Goal: Transaction & Acquisition: Book appointment/travel/reservation

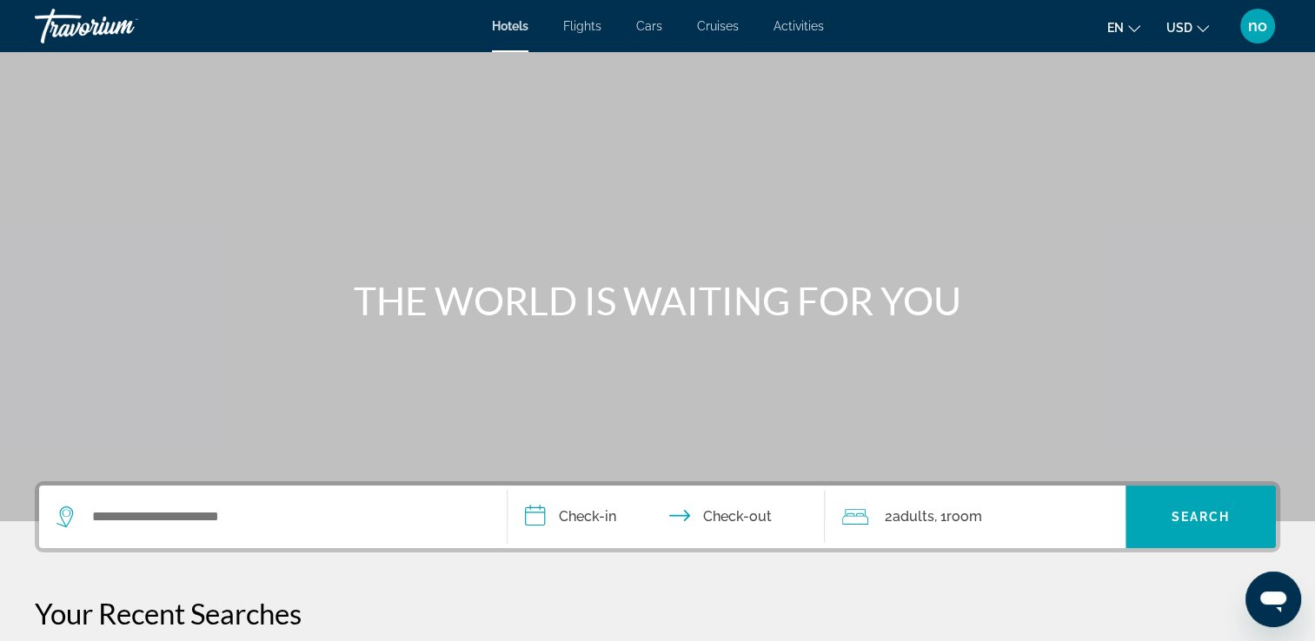
click at [584, 23] on span "Flights" at bounding box center [582, 26] width 38 height 14
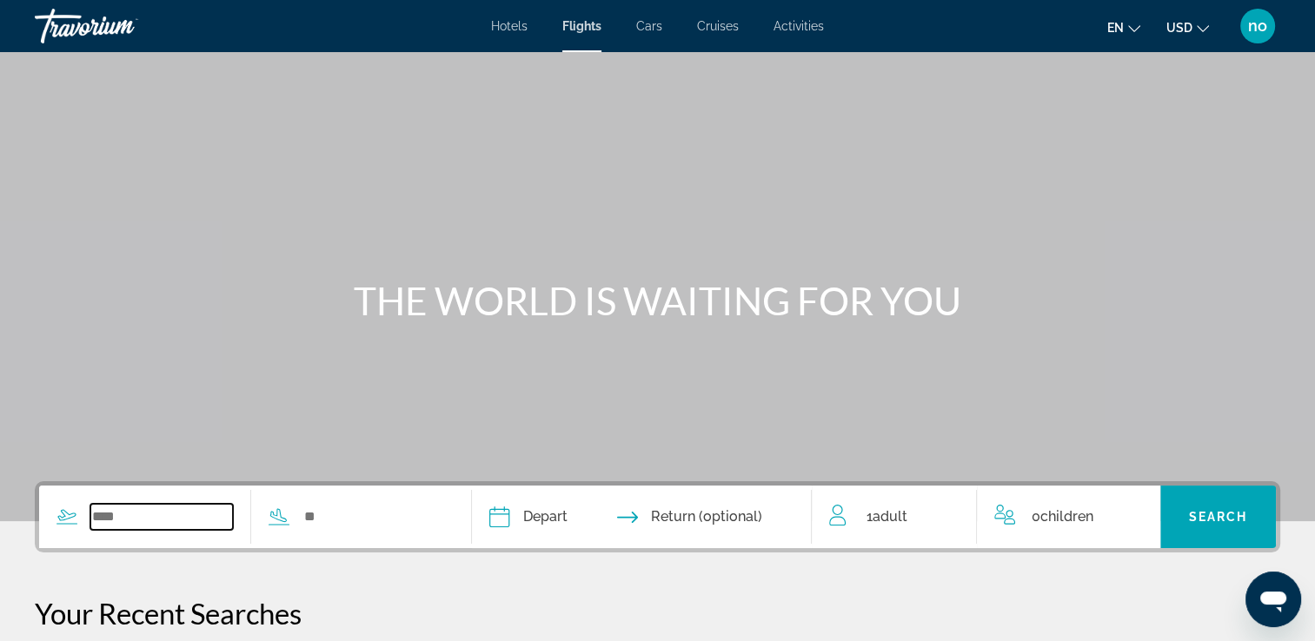
click at [183, 508] on input "Search widget" at bounding box center [161, 517] width 143 height 26
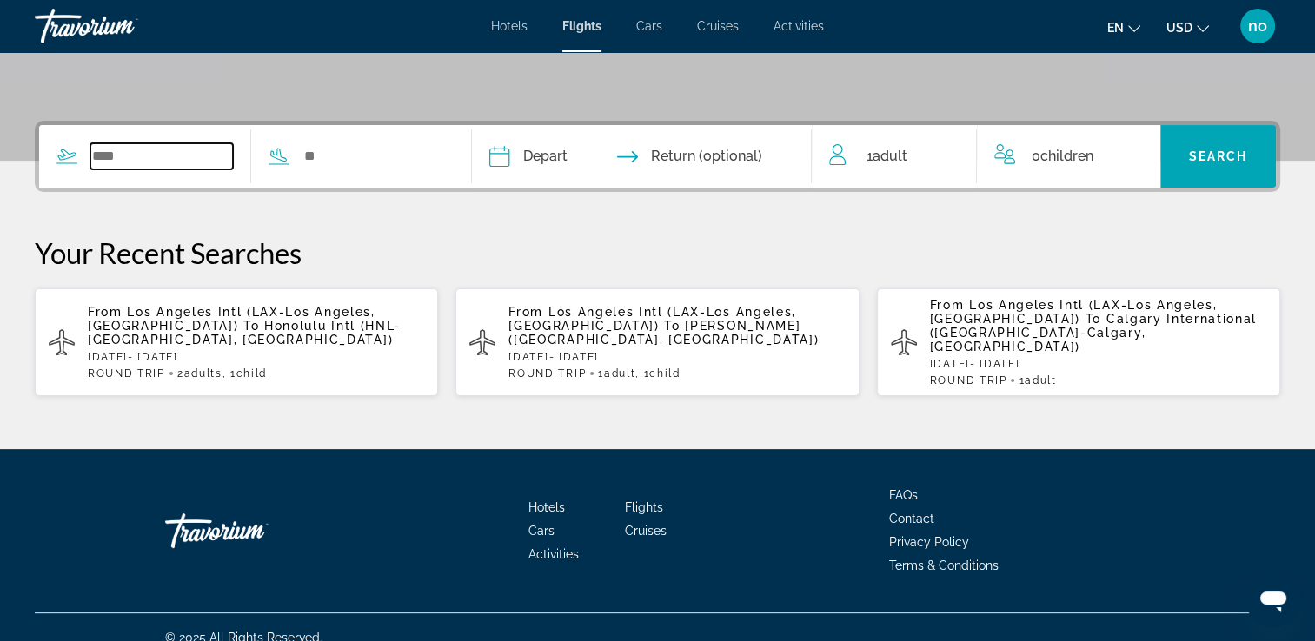
scroll to position [366, 0]
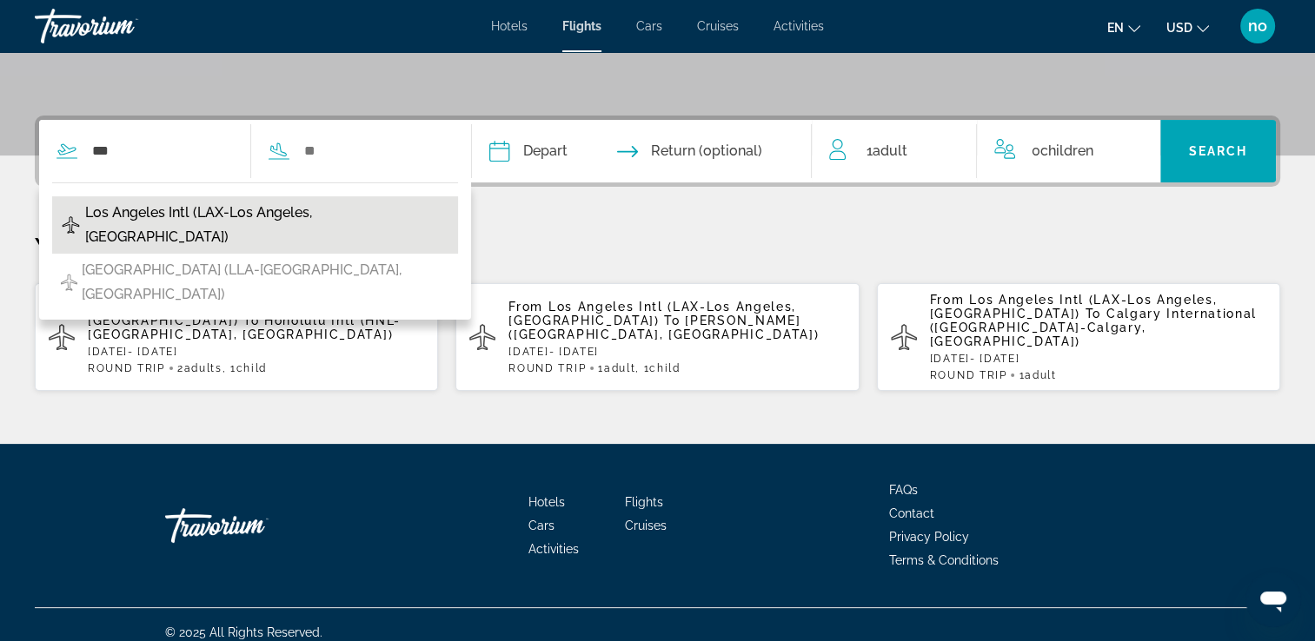
click at [202, 221] on span "Los Angeles Intl (LAX-Los Angeles, [GEOGRAPHIC_DATA])" at bounding box center [267, 225] width 364 height 49
type input "**********"
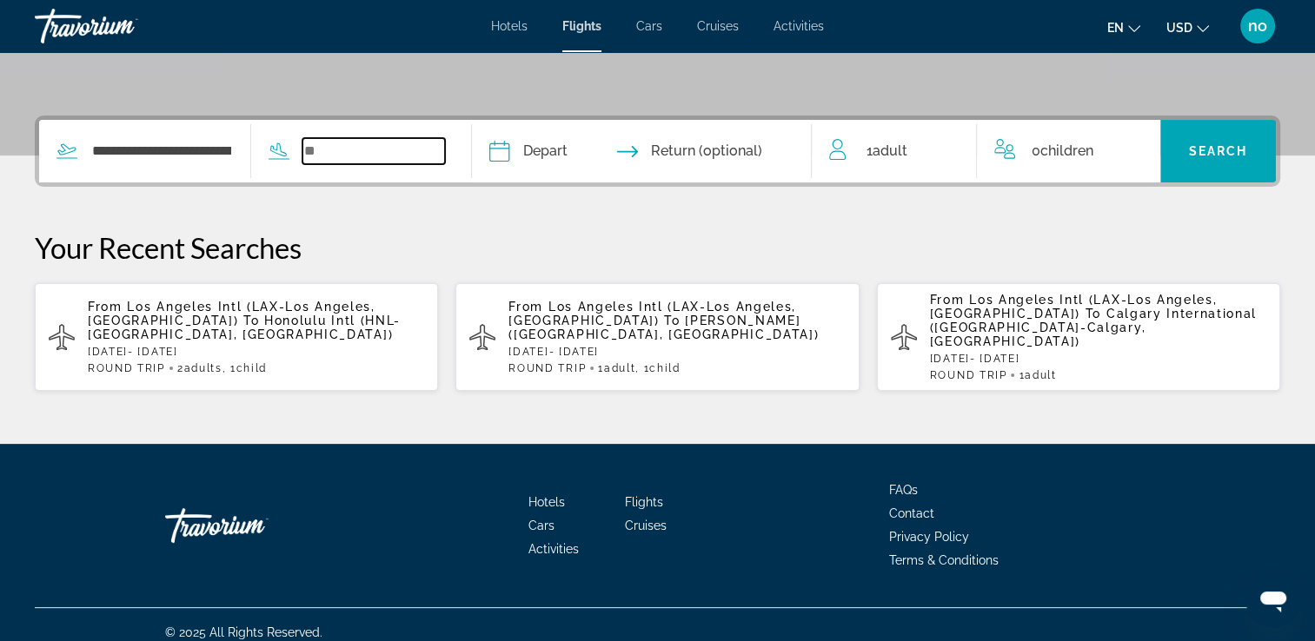
click at [395, 146] on input "Search widget" at bounding box center [373, 151] width 143 height 26
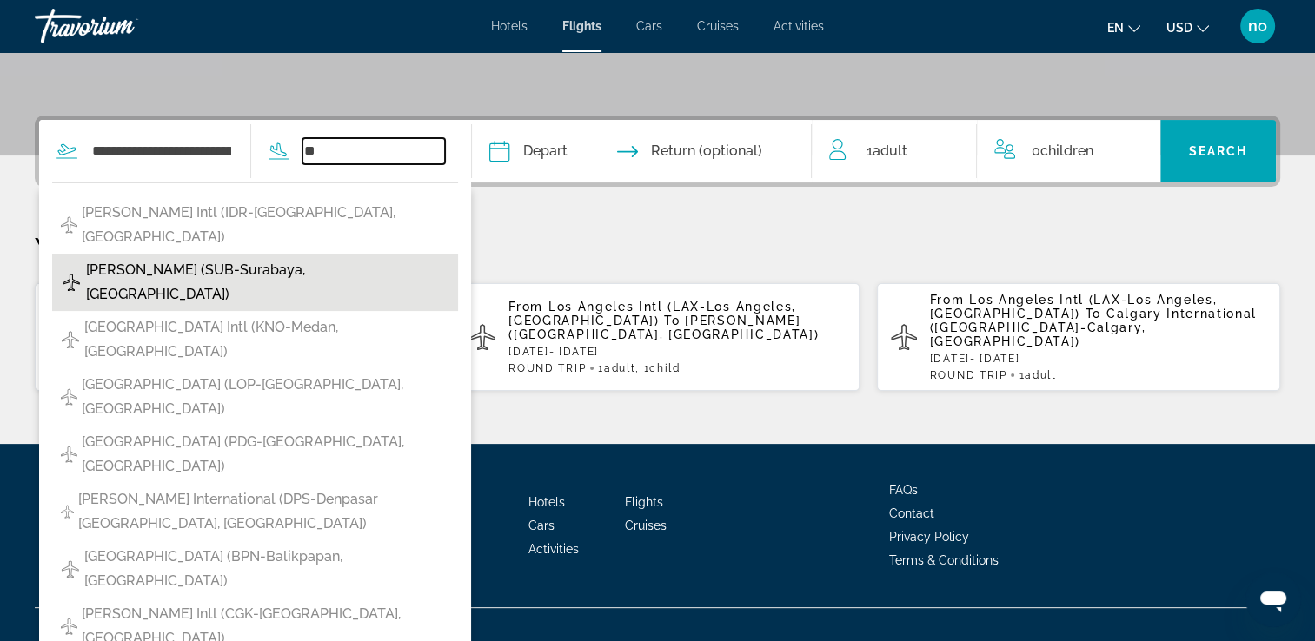
type input "*"
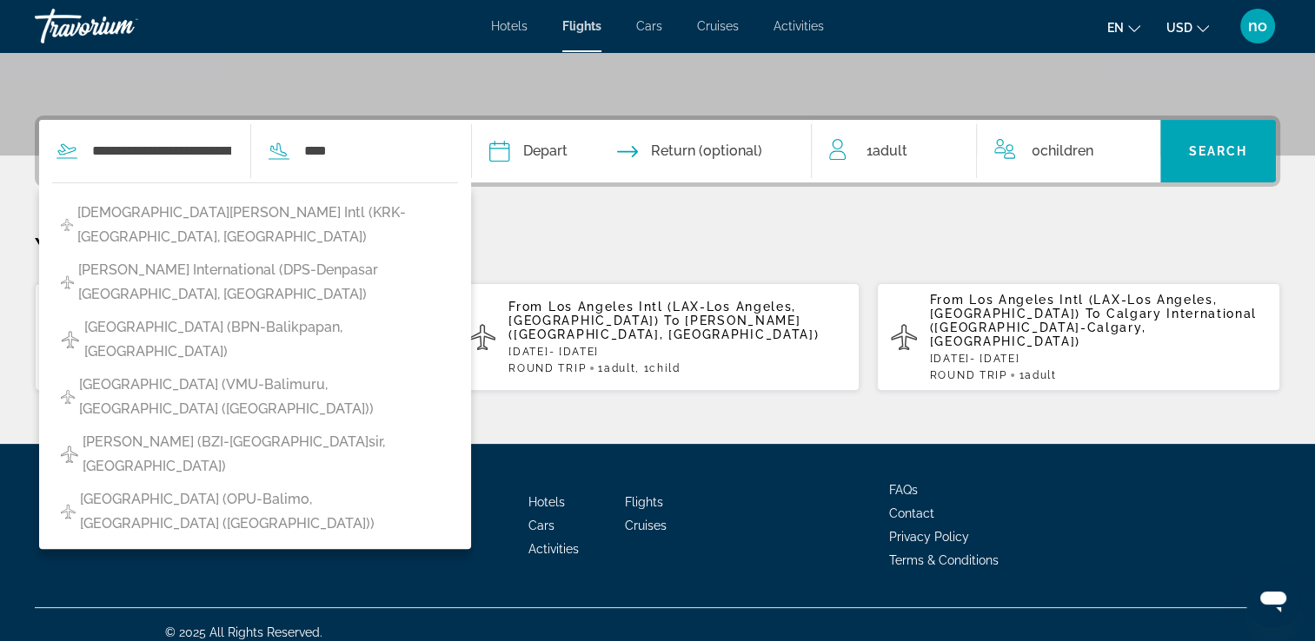
click at [313, 258] on span "[PERSON_NAME] International (DPS-Denpasar [GEOGRAPHIC_DATA], [GEOGRAPHIC_DATA])" at bounding box center [263, 282] width 371 height 49
type input "**********"
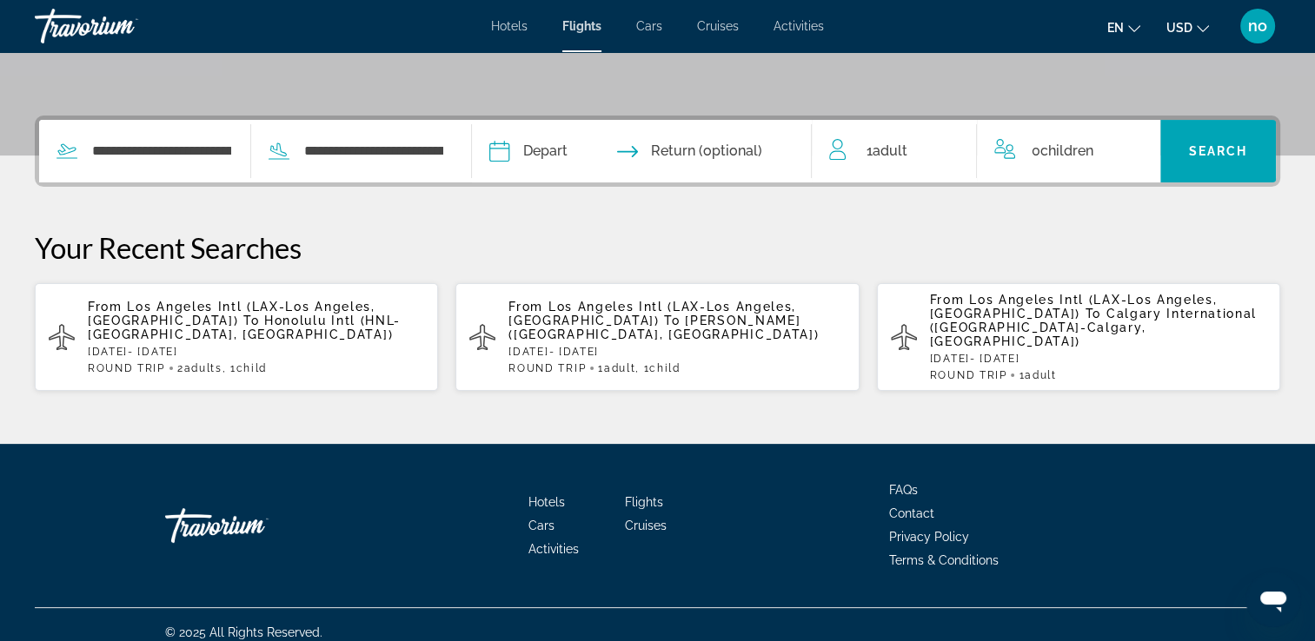
click at [523, 146] on input "Depart date" at bounding box center [569, 154] width 169 height 68
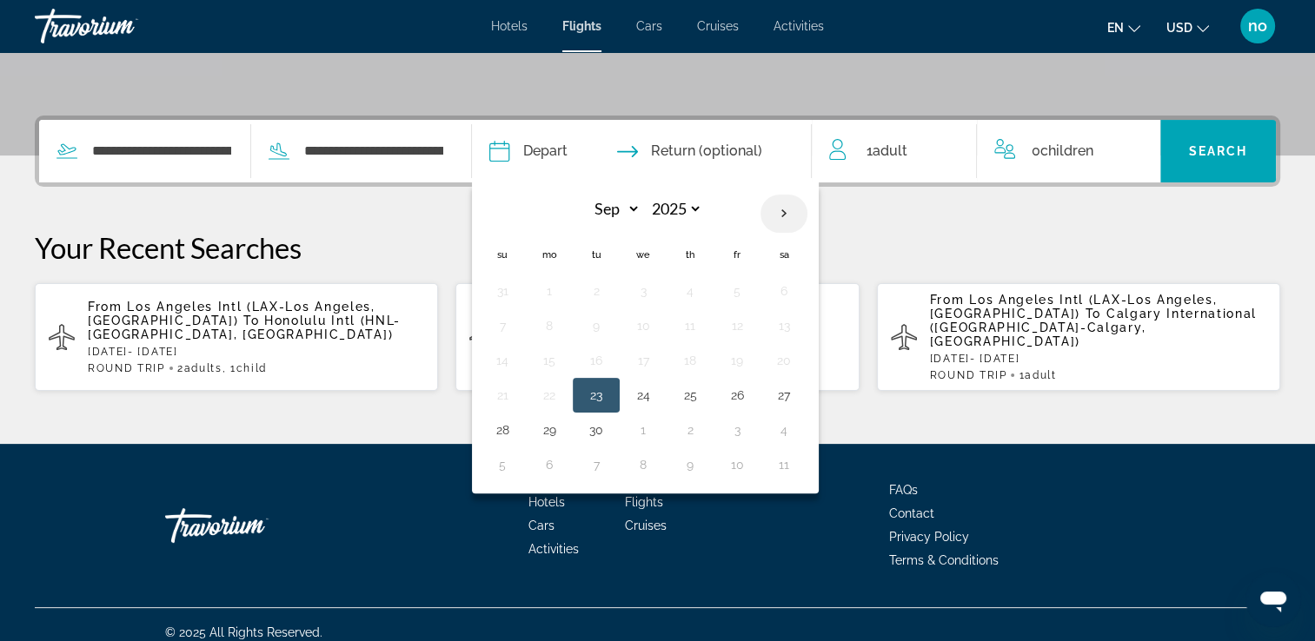
click at [806, 205] on th "Next month" at bounding box center [783, 214] width 47 height 38
select select "*"
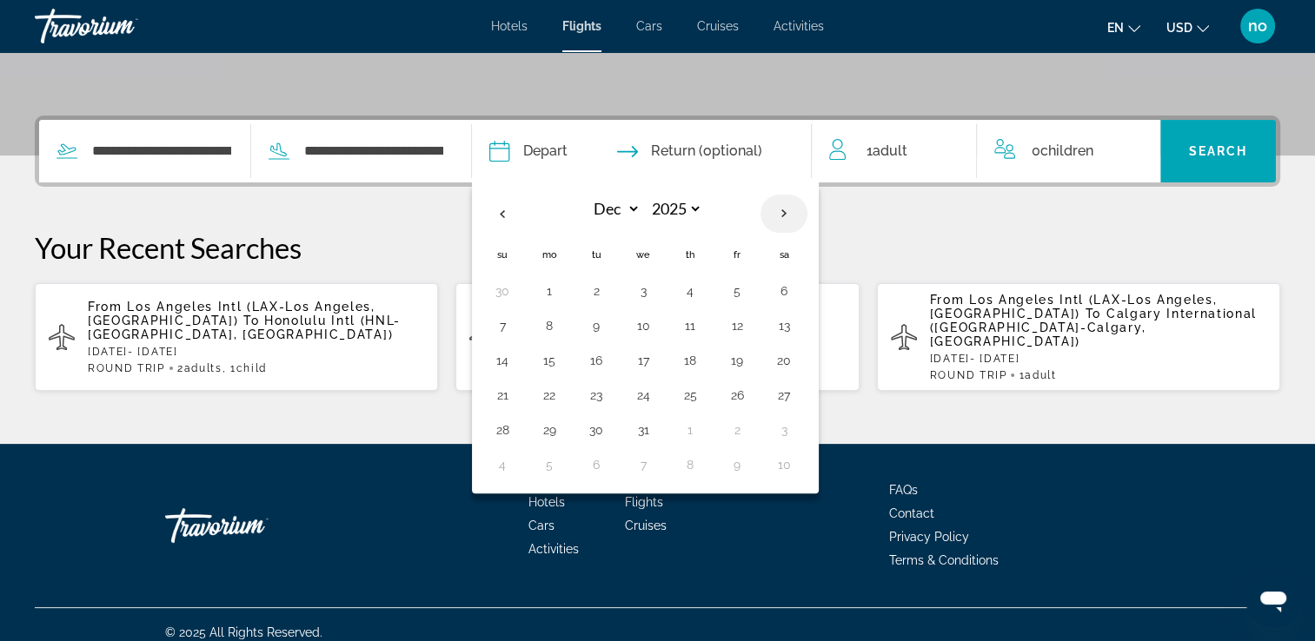
select select "****"
click at [806, 205] on th "Next month" at bounding box center [783, 214] width 47 height 38
select select "*"
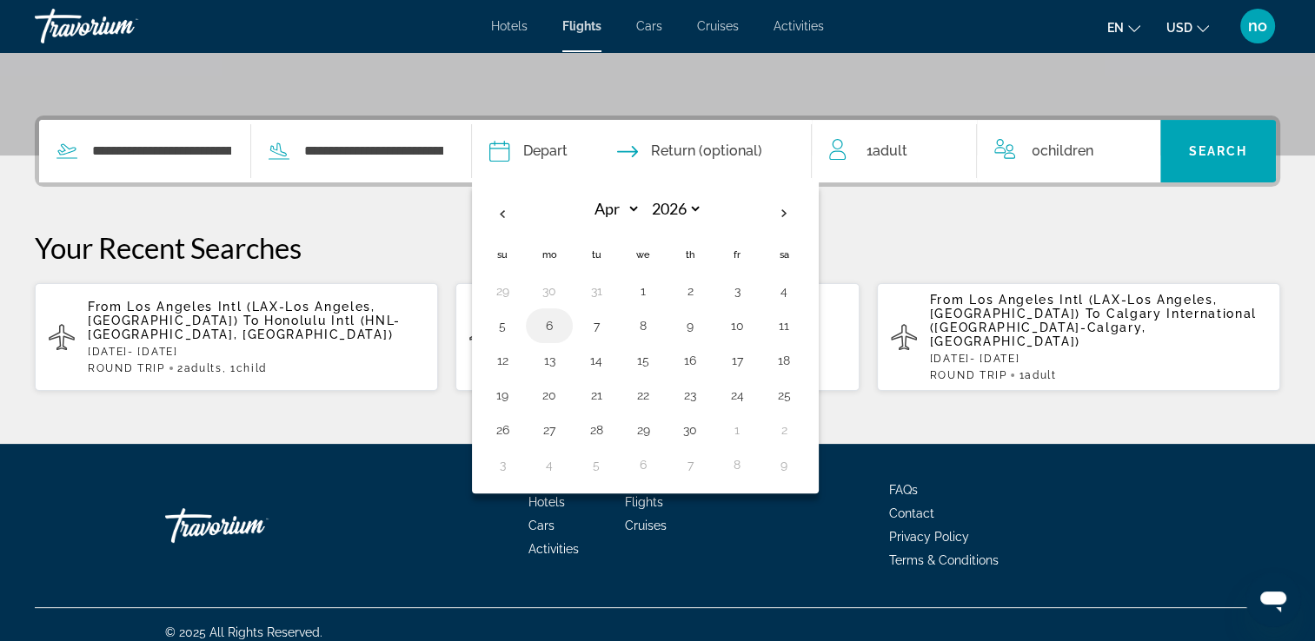
click at [563, 321] on button "6" at bounding box center [549, 326] width 28 height 24
type input "**********"
select select "*"
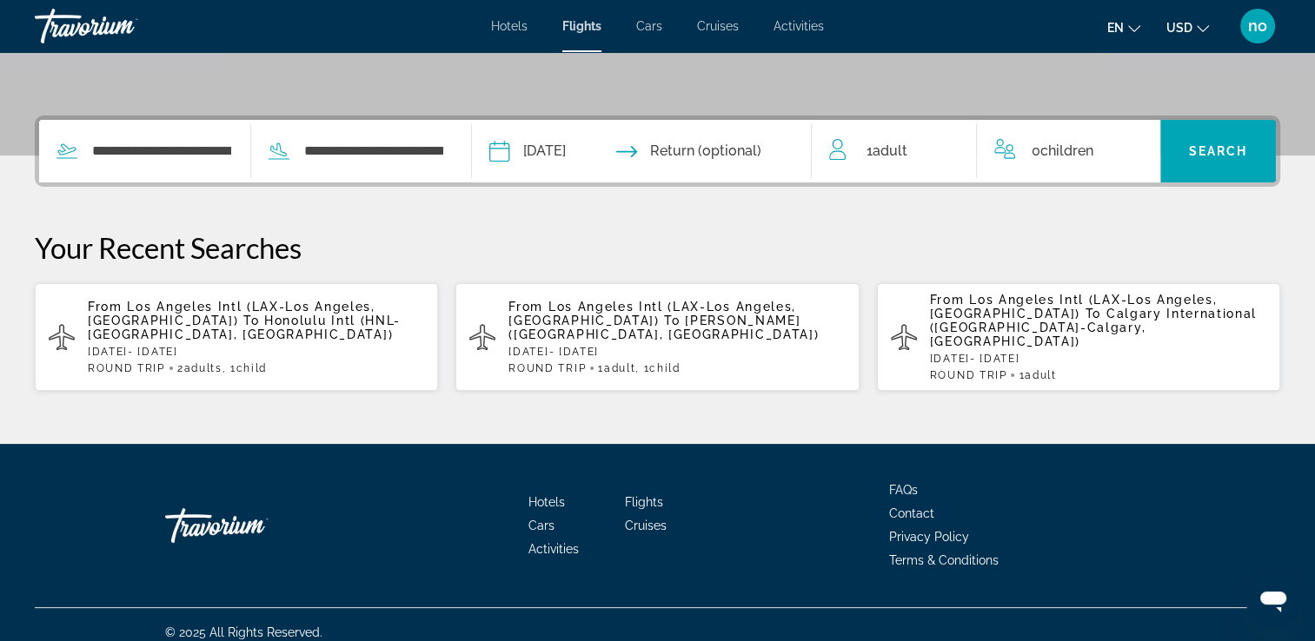
click at [759, 152] on input "Return date" at bounding box center [735, 154] width 169 height 68
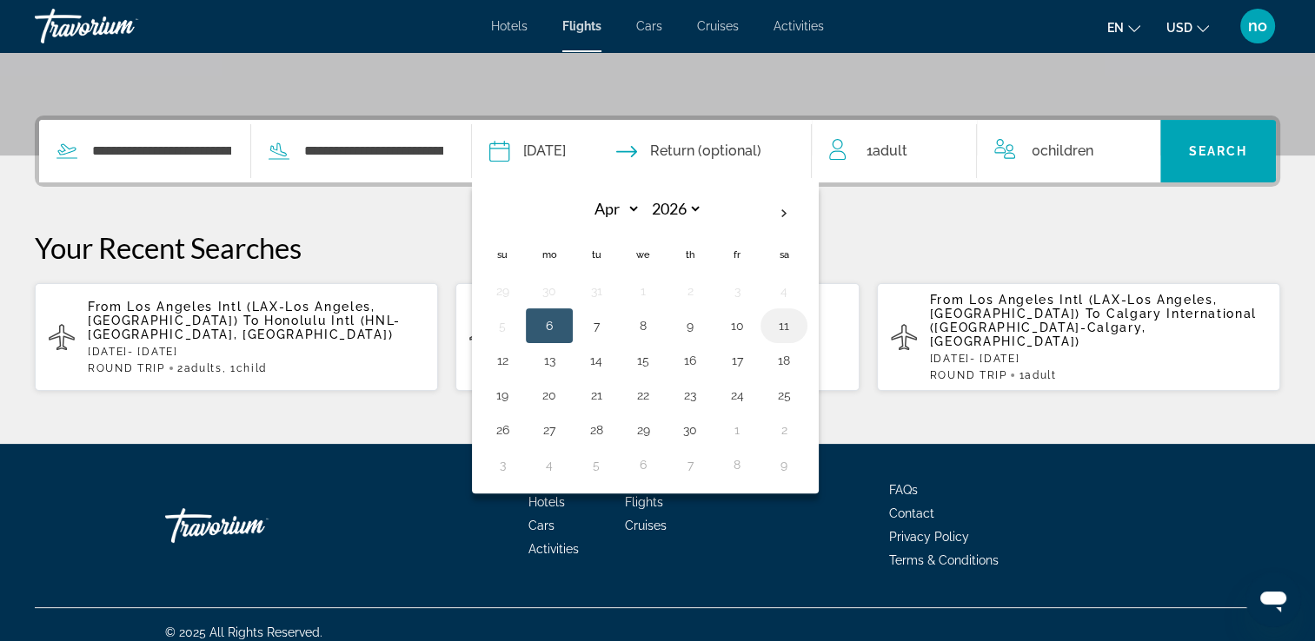
click at [798, 318] on td "11" at bounding box center [783, 326] width 47 height 35
click at [798, 315] on button "11" at bounding box center [784, 326] width 28 height 24
type input "**********"
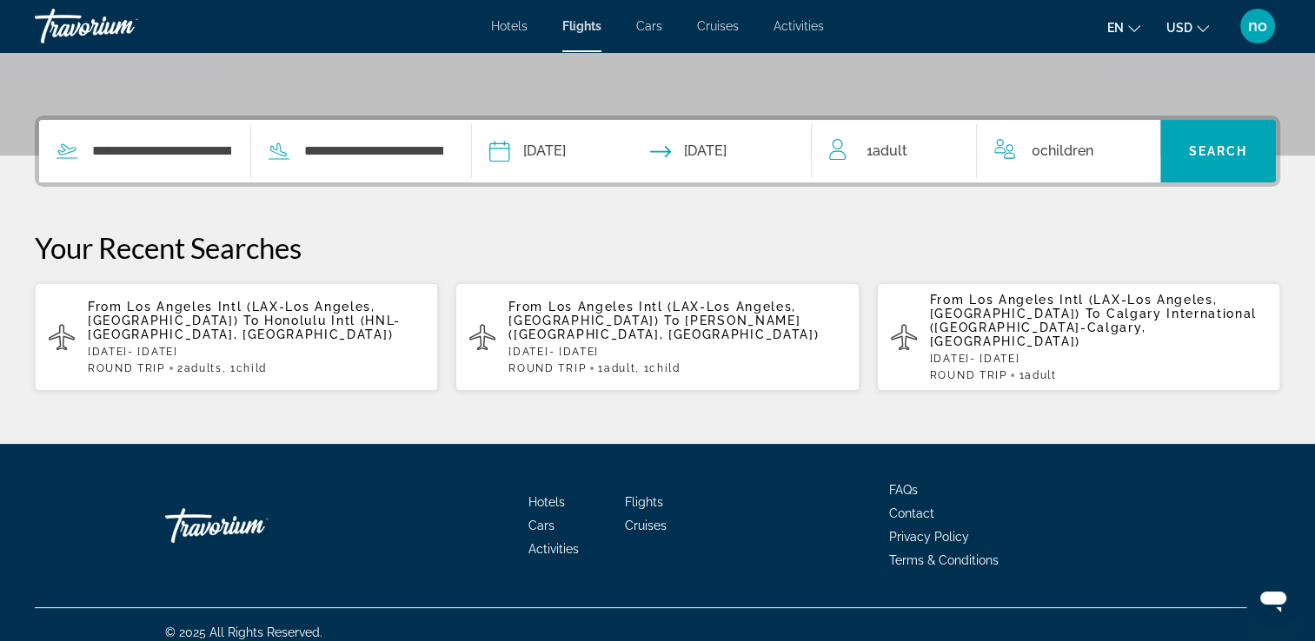
click at [845, 149] on icon "Travelers: 1 adult, 0 children" at bounding box center [839, 149] width 21 height 21
click at [847, 149] on icon "Travelers: 1 adult, 0 children" at bounding box center [839, 149] width 21 height 21
click at [889, 153] on span "Adult" at bounding box center [889, 151] width 35 height 17
click at [951, 140] on icon "Increment adults" at bounding box center [951, 148] width 16 height 16
click at [1120, 144] on div "0 Child Children" at bounding box center [1068, 151] width 148 height 30
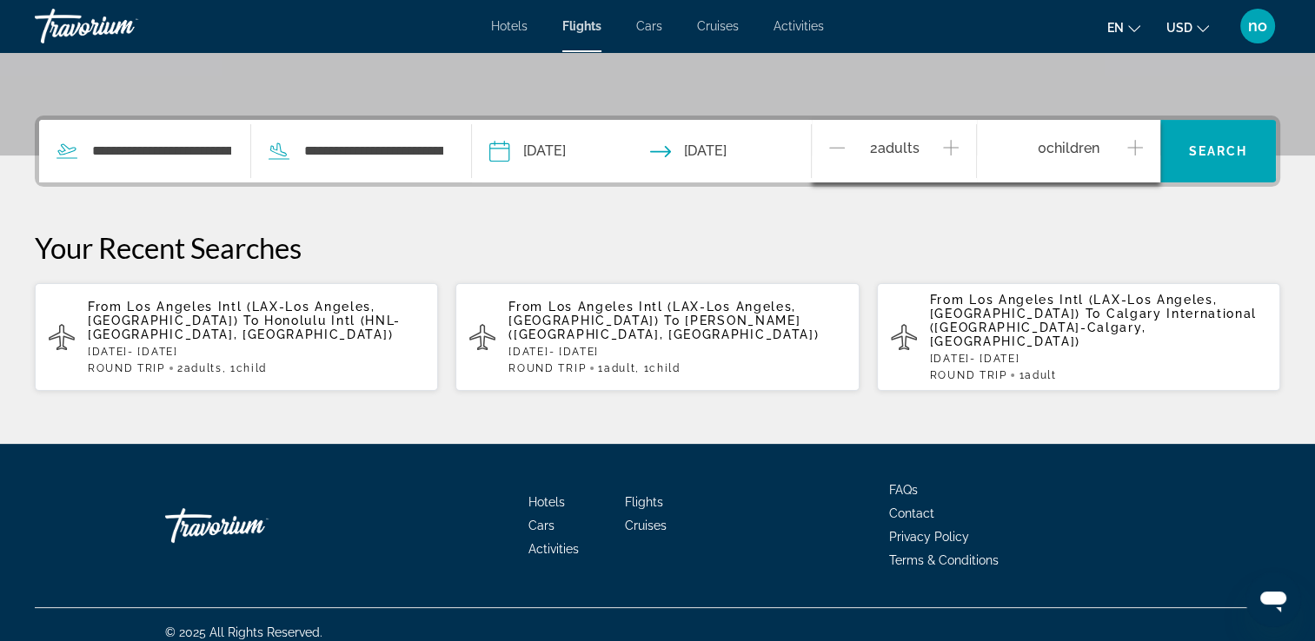
click at [1138, 148] on icon "Increment children" at bounding box center [1135, 147] width 16 height 21
click at [1112, 211] on span "Travelers: 2 adults, 1 child" at bounding box center [1063, 216] width 111 height 21
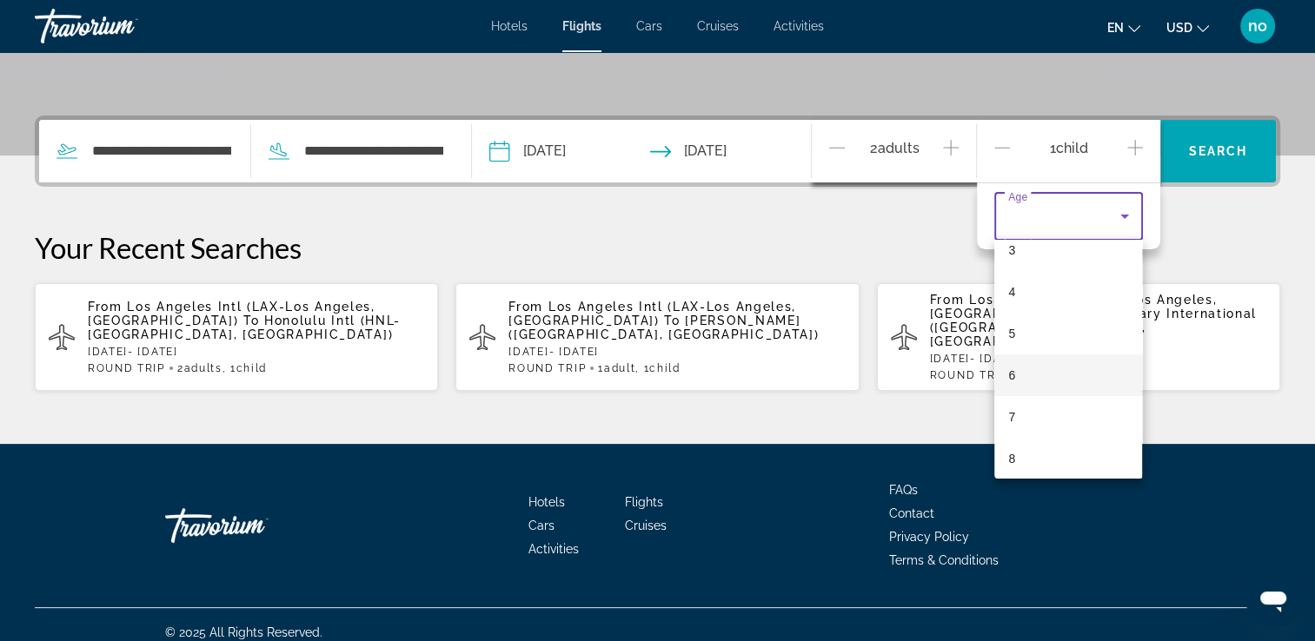
scroll to position [174, 0]
click at [1064, 423] on mat-option "8" at bounding box center [1068, 428] width 148 height 42
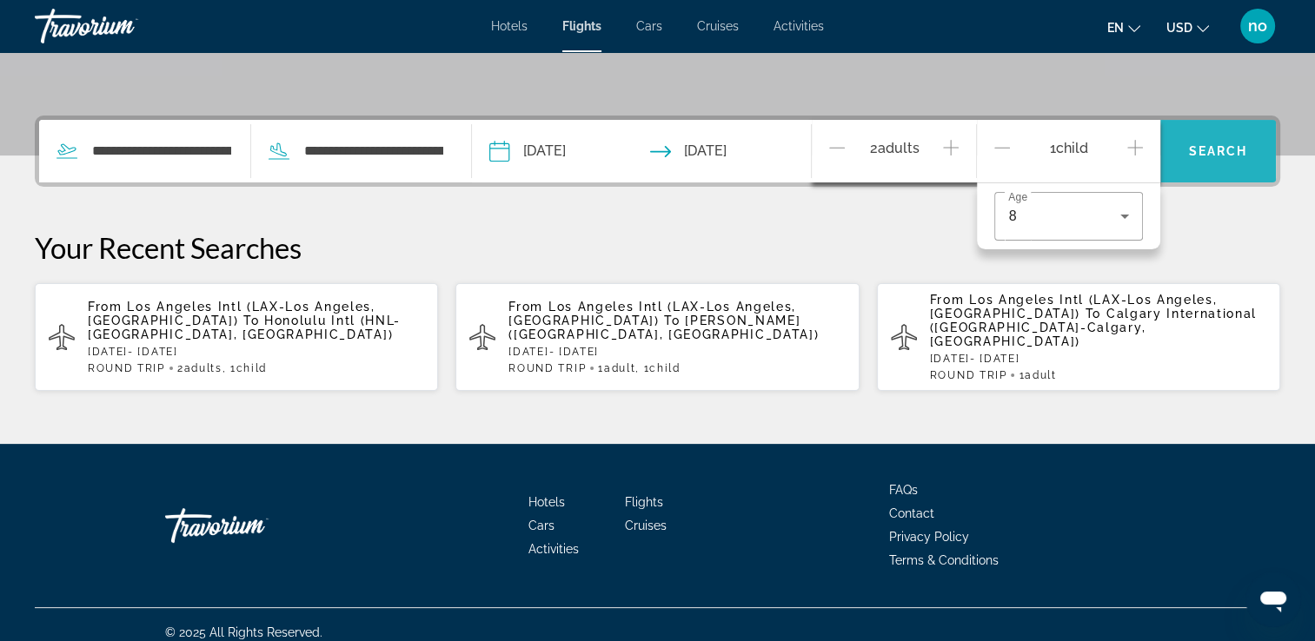
click at [1203, 150] on span "Search" at bounding box center [1217, 151] width 59 height 14
